Goal: Check status

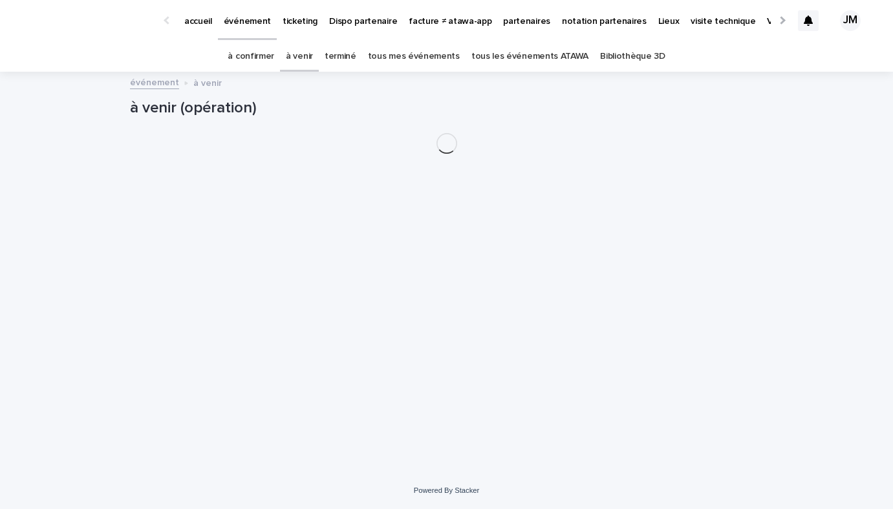
click at [537, 53] on link "tous les événements ATAWA" at bounding box center [529, 56] width 117 height 30
click at [274, 56] on link "à confirmer" at bounding box center [251, 56] width 47 height 30
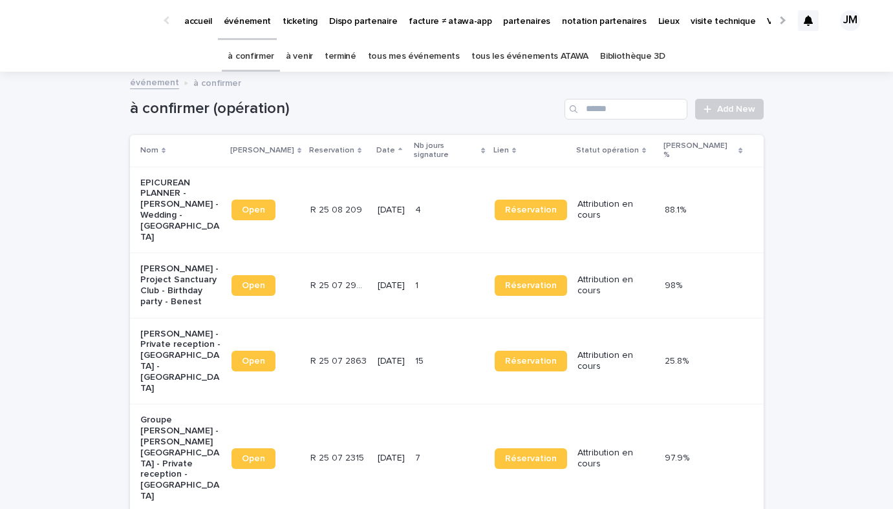
click at [432, 341] on td "15 15" at bounding box center [450, 361] width 80 height 87
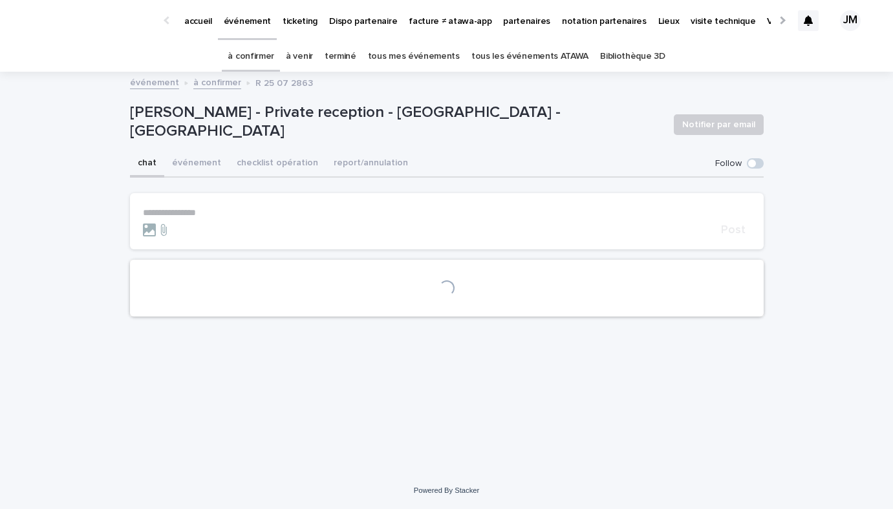
click at [275, 153] on button "checklist opération" at bounding box center [277, 164] width 97 height 27
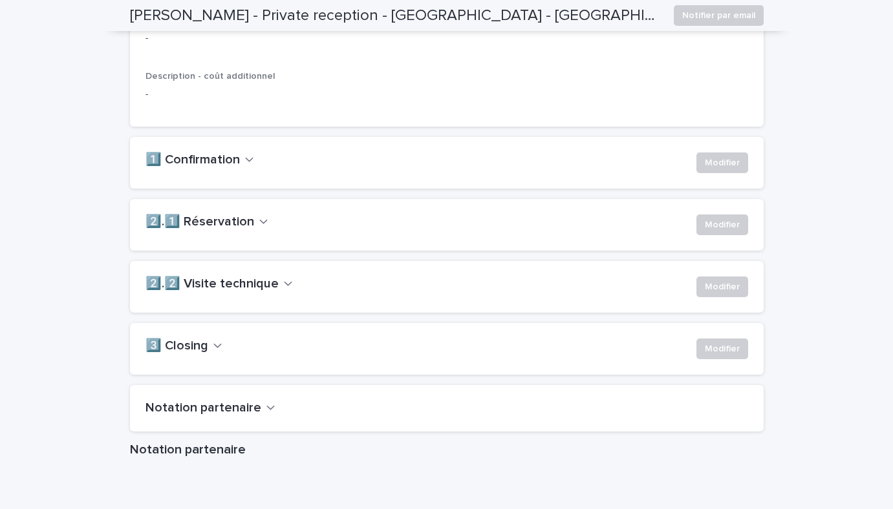
scroll to position [852, 0]
click at [234, 237] on div "2️⃣.1️⃣ Réservation Modifier" at bounding box center [446, 226] width 633 height 52
click at [229, 169] on h2 "1️⃣ Confirmation" at bounding box center [192, 162] width 94 height 16
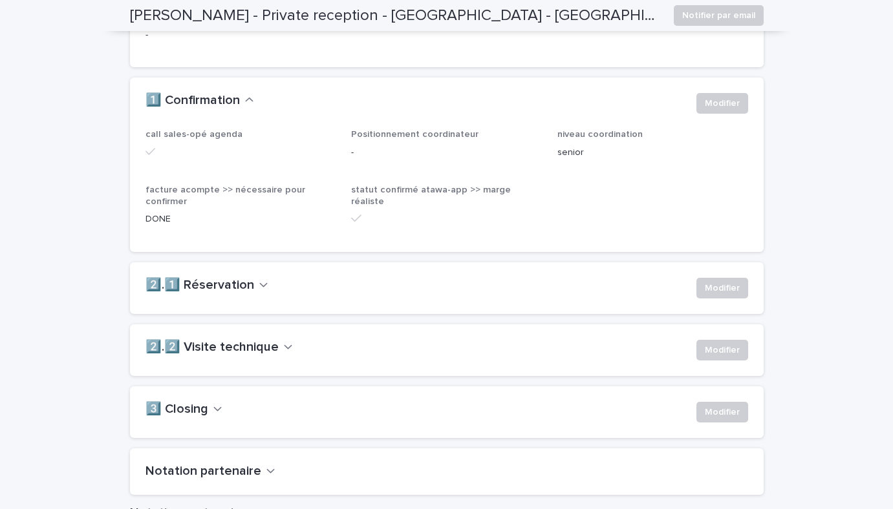
scroll to position [0, 0]
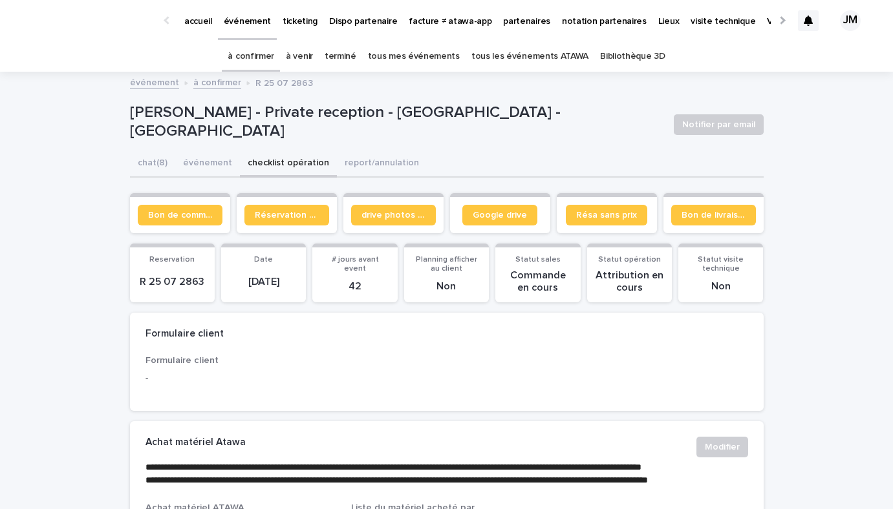
click at [264, 56] on link "à confirmer" at bounding box center [251, 56] width 47 height 30
